Goal: Information Seeking & Learning: Learn about a topic

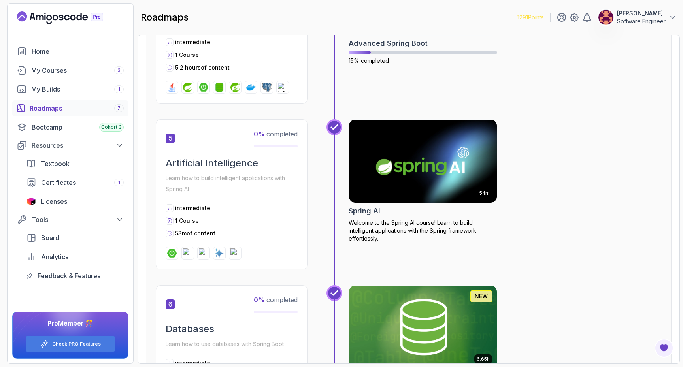
scroll to position [784, 0]
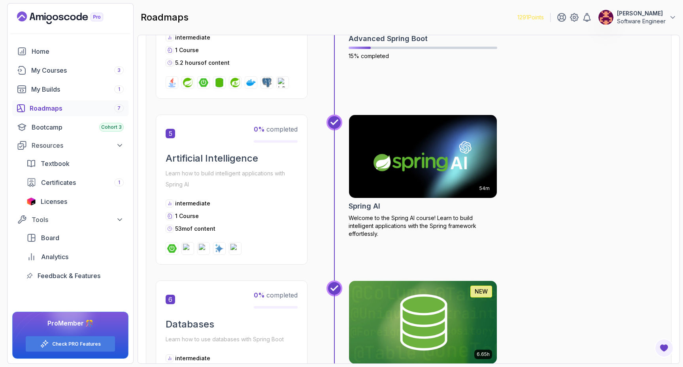
click at [426, 154] on img at bounding box center [422, 156] width 155 height 87
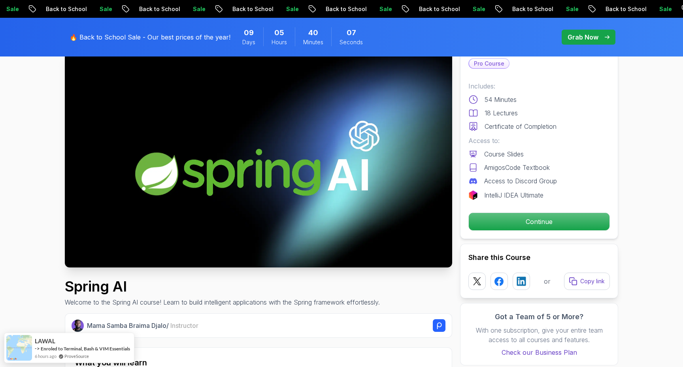
scroll to position [53, 0]
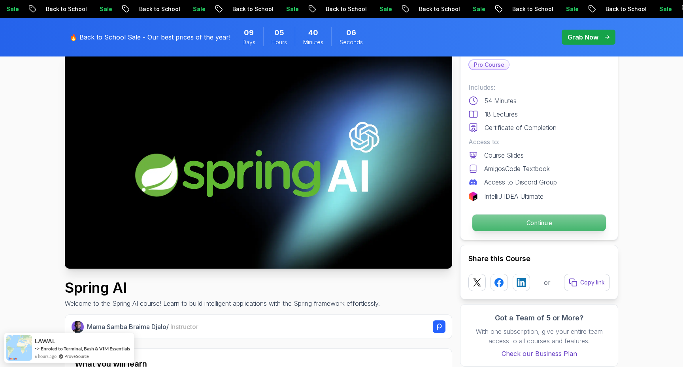
click at [489, 225] on p "Continue" at bounding box center [539, 222] width 134 height 17
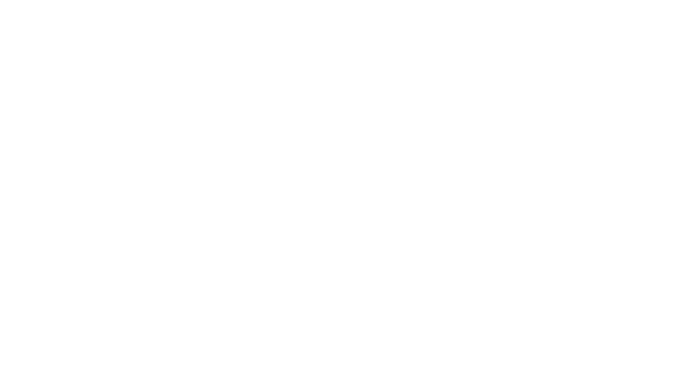
click at [508, 0] on html at bounding box center [341, 0] width 683 height 0
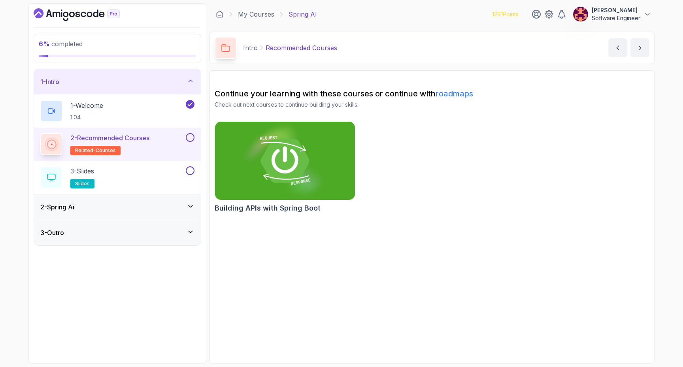
click at [256, 160] on img at bounding box center [284, 161] width 147 height 82
click at [315, 143] on img at bounding box center [284, 161] width 147 height 82
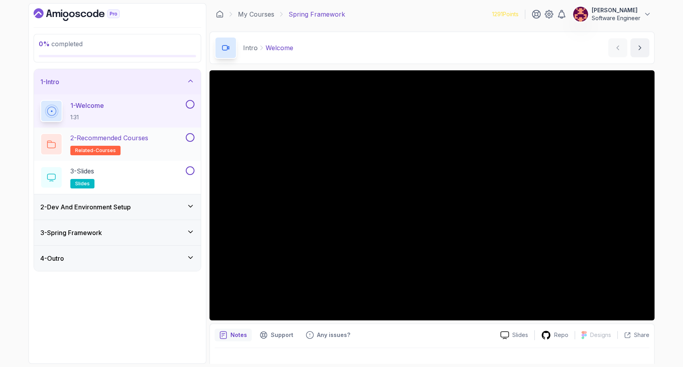
click at [134, 140] on p "2 - Recommended Courses" at bounding box center [109, 137] width 78 height 9
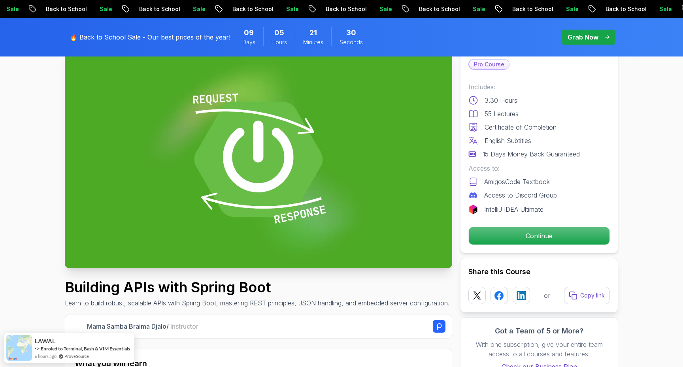
scroll to position [62, 0]
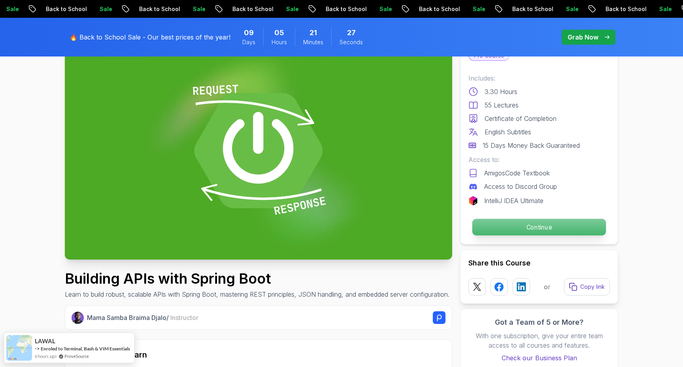
click at [495, 231] on p "Continue" at bounding box center [539, 227] width 134 height 17
click at [529, 228] on p "Continue" at bounding box center [539, 227] width 134 height 17
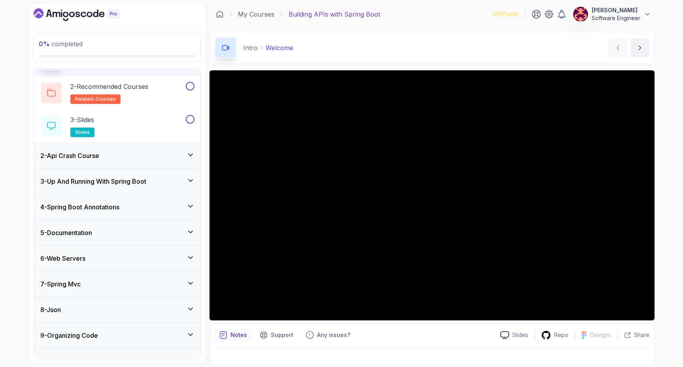
scroll to position [67, 0]
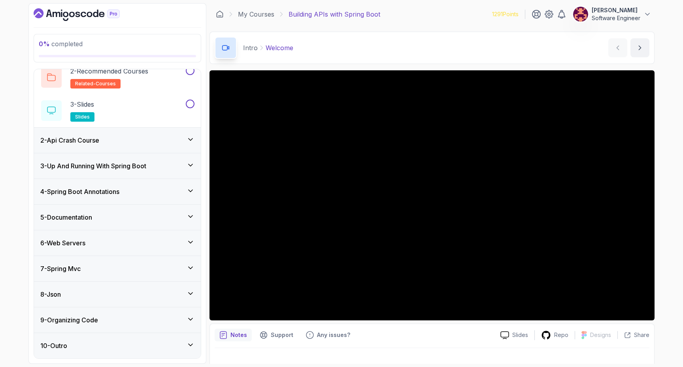
click at [143, 317] on div "9 - Organizing Code" at bounding box center [117, 319] width 154 height 9
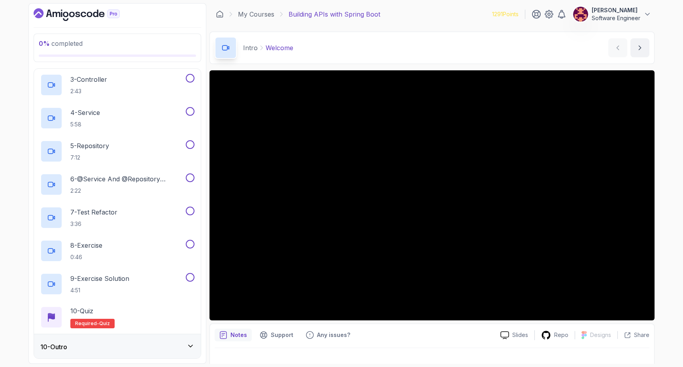
scroll to position [299, 0]
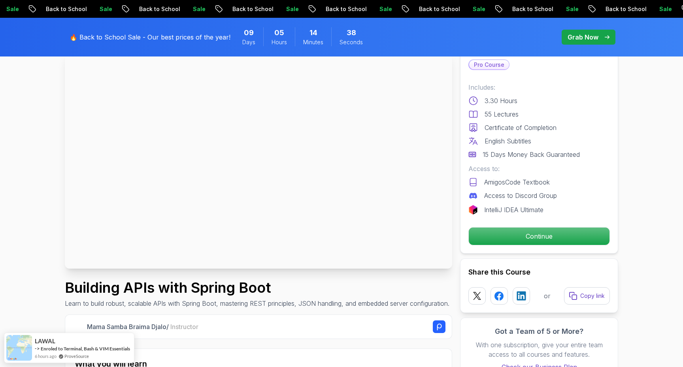
scroll to position [56, 0]
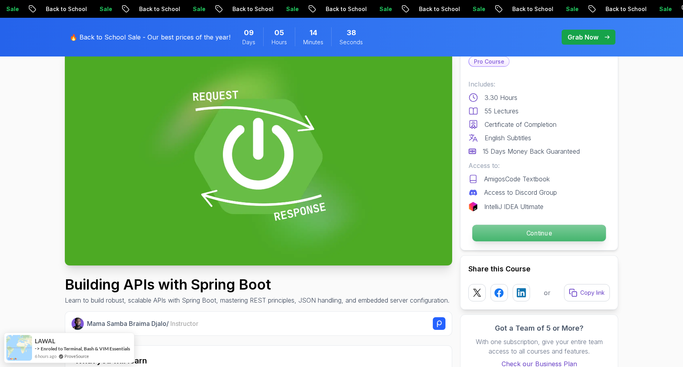
click at [497, 231] on p "Continue" at bounding box center [539, 233] width 134 height 17
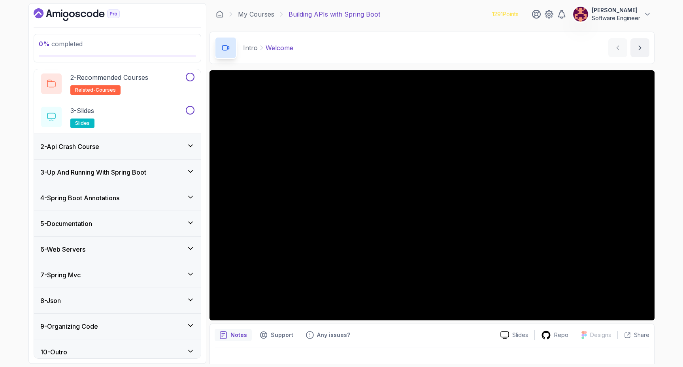
scroll to position [67, 0]
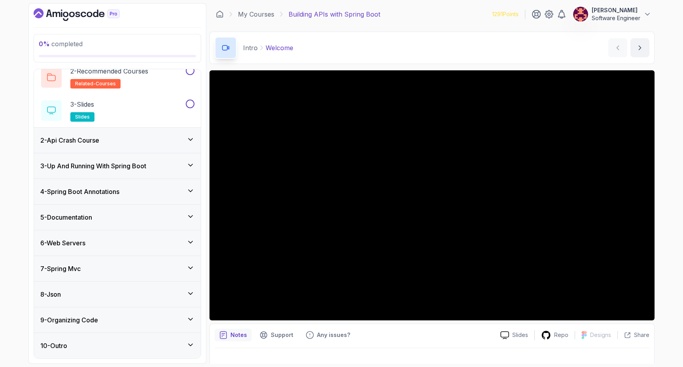
click at [126, 239] on div "6 - Web Servers" at bounding box center [117, 242] width 154 height 9
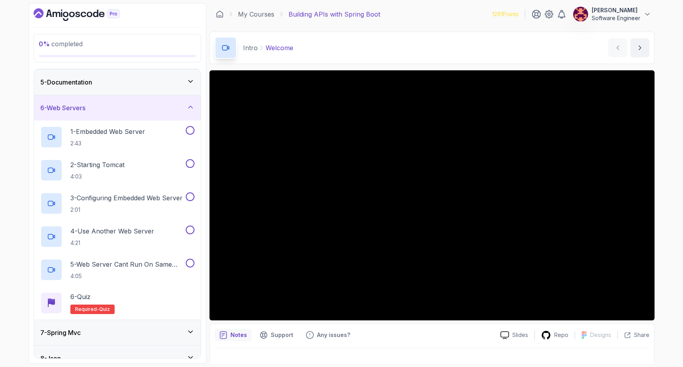
scroll to position [105, 0]
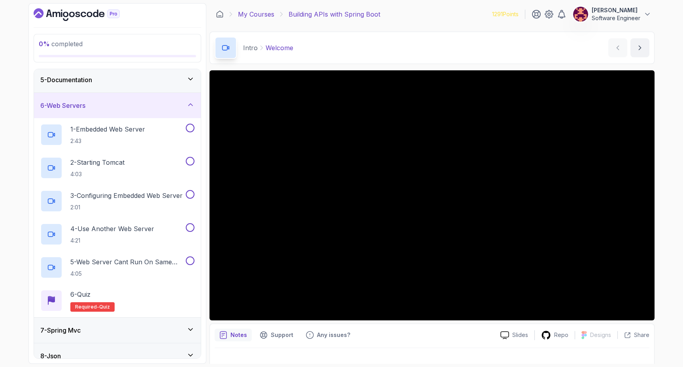
click at [252, 12] on link "My Courses" at bounding box center [256, 13] width 36 height 9
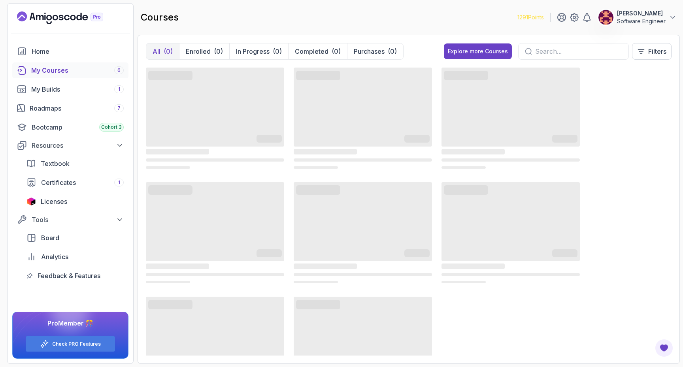
click at [539, 53] on input "text" at bounding box center [578, 51] width 87 height 9
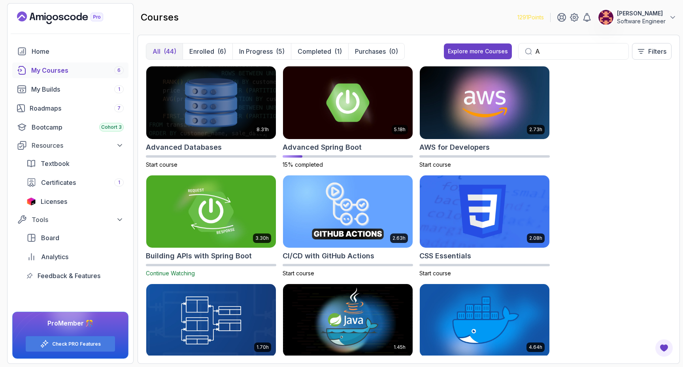
type input "A"
click at [237, 198] on img at bounding box center [211, 211] width 136 height 76
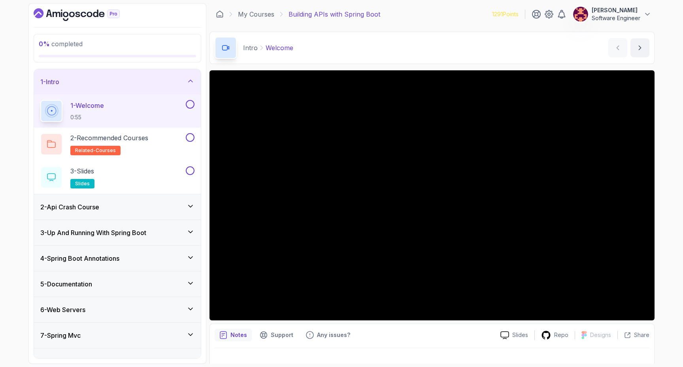
scroll to position [11, 0]
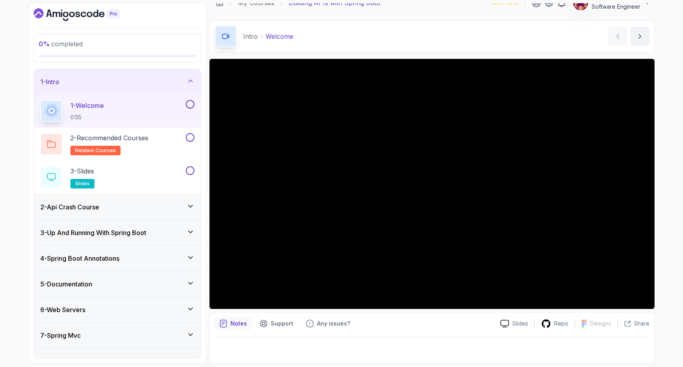
click at [109, 214] on div "2 - Api Crash Course" at bounding box center [117, 206] width 167 height 25
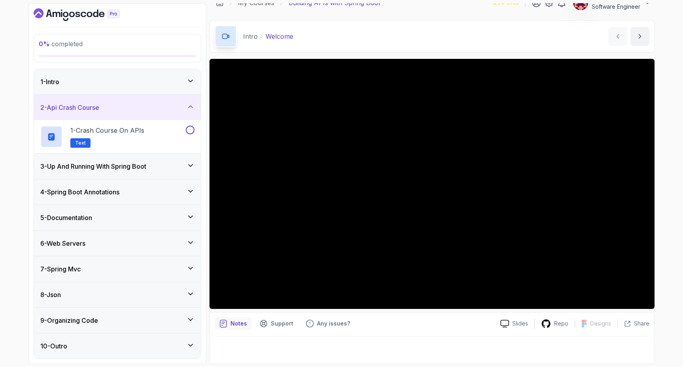
scroll to position [0, 0]
click at [118, 173] on div "3 - Up And Running With Spring Boot" at bounding box center [117, 165] width 167 height 25
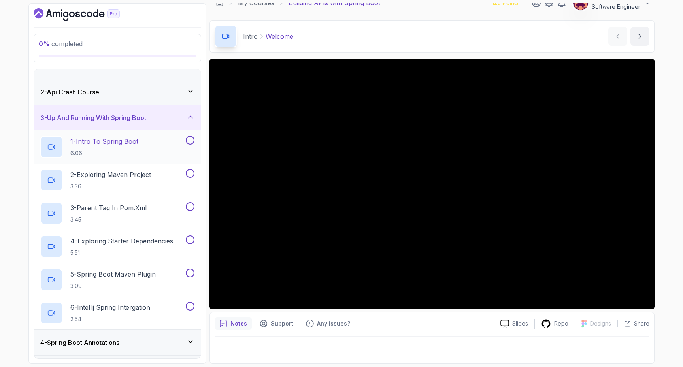
scroll to position [0, 0]
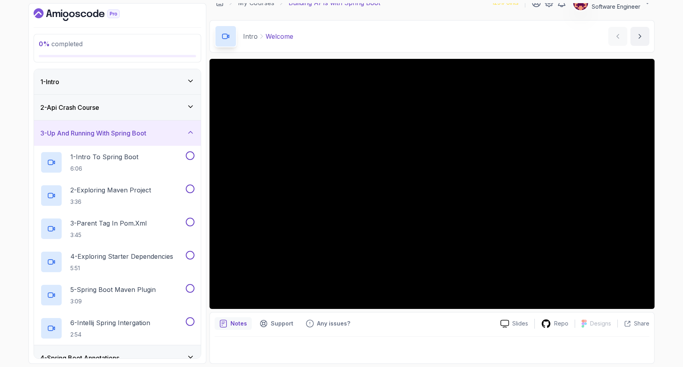
click at [99, 109] on h3 "2 - Api Crash Course" at bounding box center [69, 107] width 59 height 9
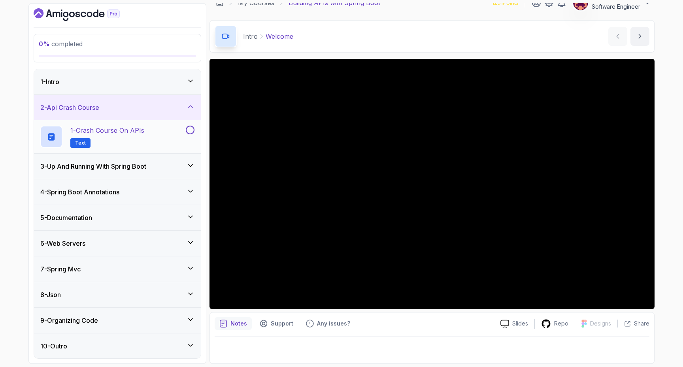
click at [130, 134] on p "1 - Crash Course on APIs" at bounding box center [107, 130] width 74 height 9
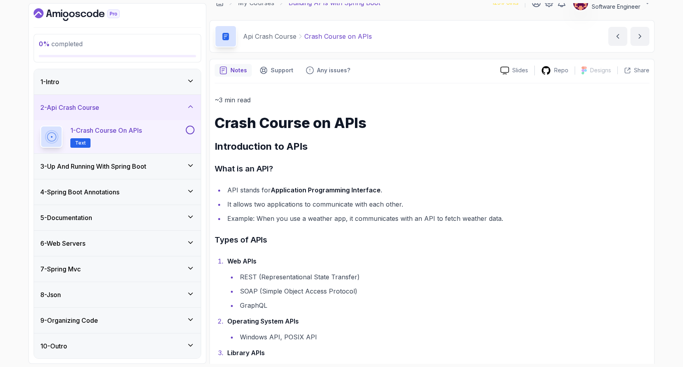
click at [149, 87] on div "1 - Intro" at bounding box center [117, 81] width 167 height 25
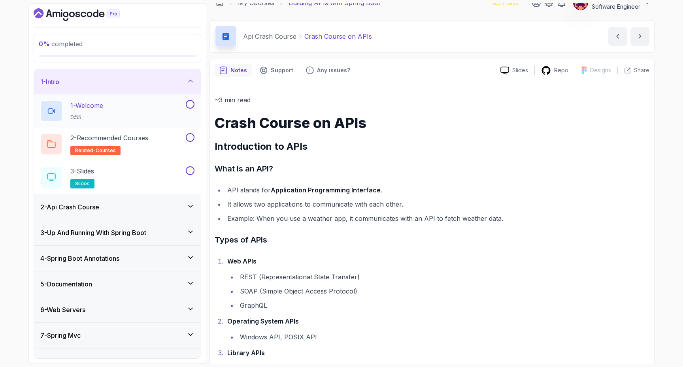
click at [190, 106] on button at bounding box center [190, 104] width 9 height 9
click at [166, 138] on div "2 - Recommended Courses related-courses" at bounding box center [112, 144] width 144 height 22
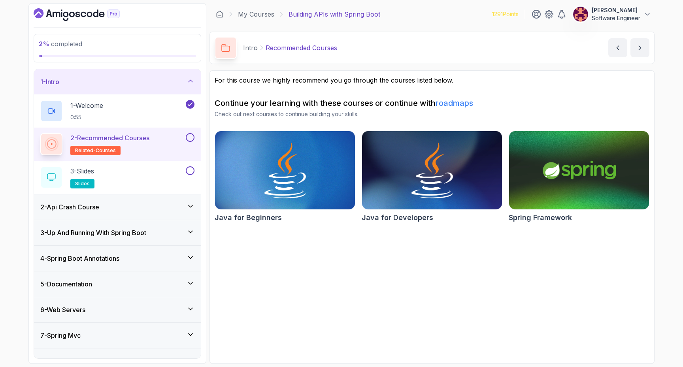
click at [191, 137] on button at bounding box center [190, 137] width 9 height 9
click at [155, 177] on div "3 - Slides slides" at bounding box center [112, 177] width 144 height 22
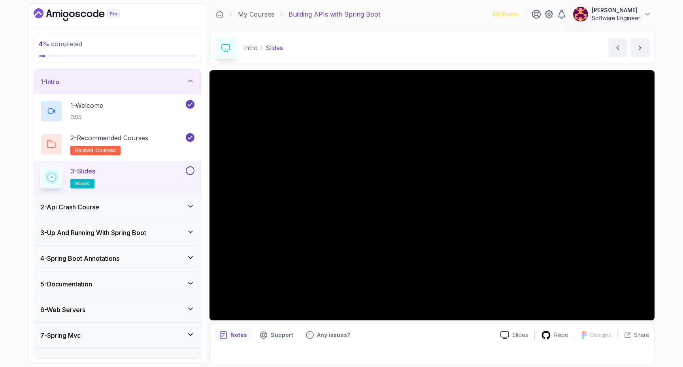
click at [190, 170] on button at bounding box center [190, 170] width 9 height 9
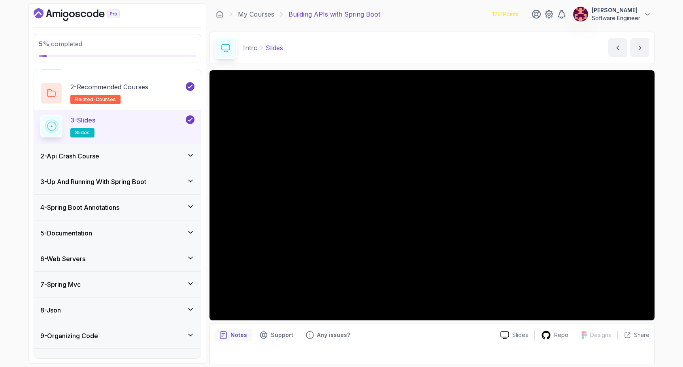
scroll to position [67, 0]
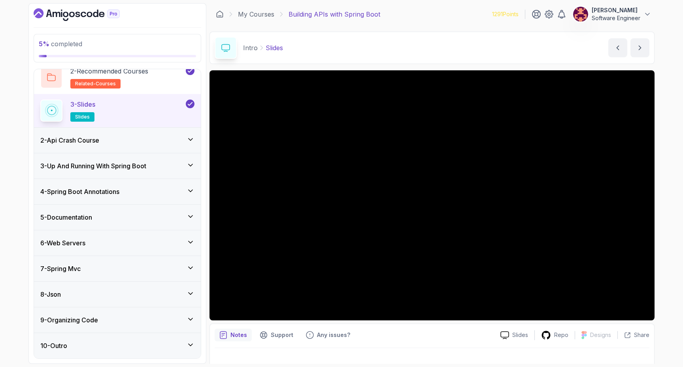
click at [160, 141] on div "2 - Api Crash Course" at bounding box center [117, 139] width 154 height 9
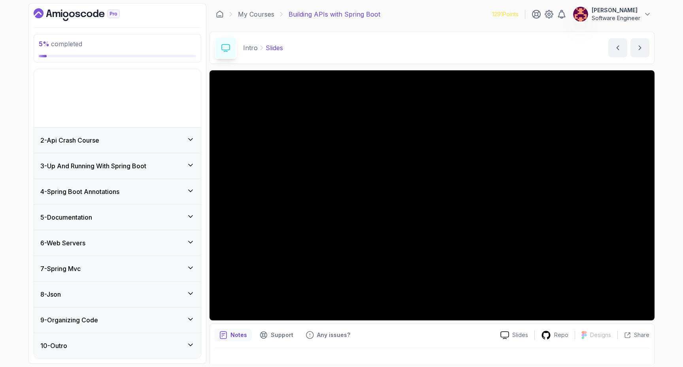
scroll to position [0, 0]
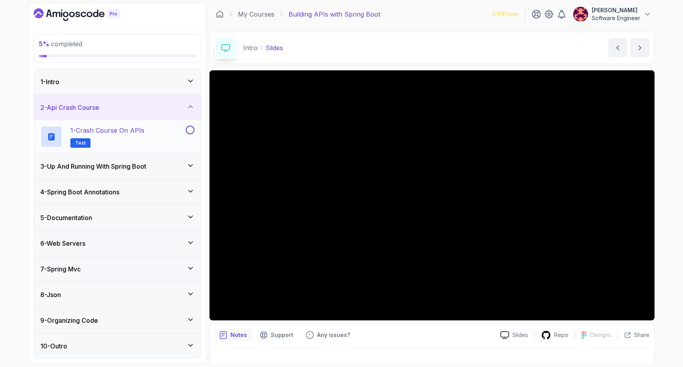
click at [153, 133] on div "1 - Crash Course on APIs Text" at bounding box center [112, 137] width 144 height 22
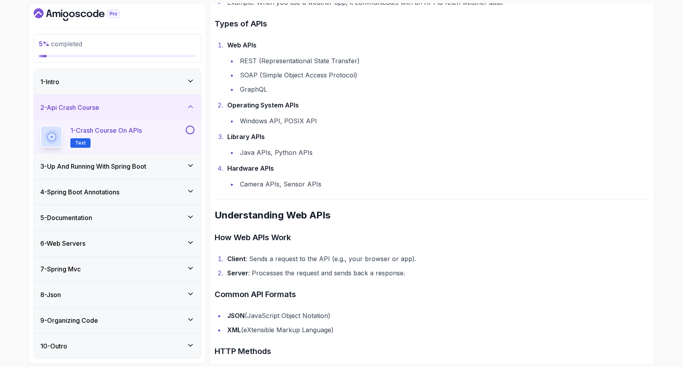
scroll to position [237, 0]
